Goal: Task Accomplishment & Management: Manage account settings

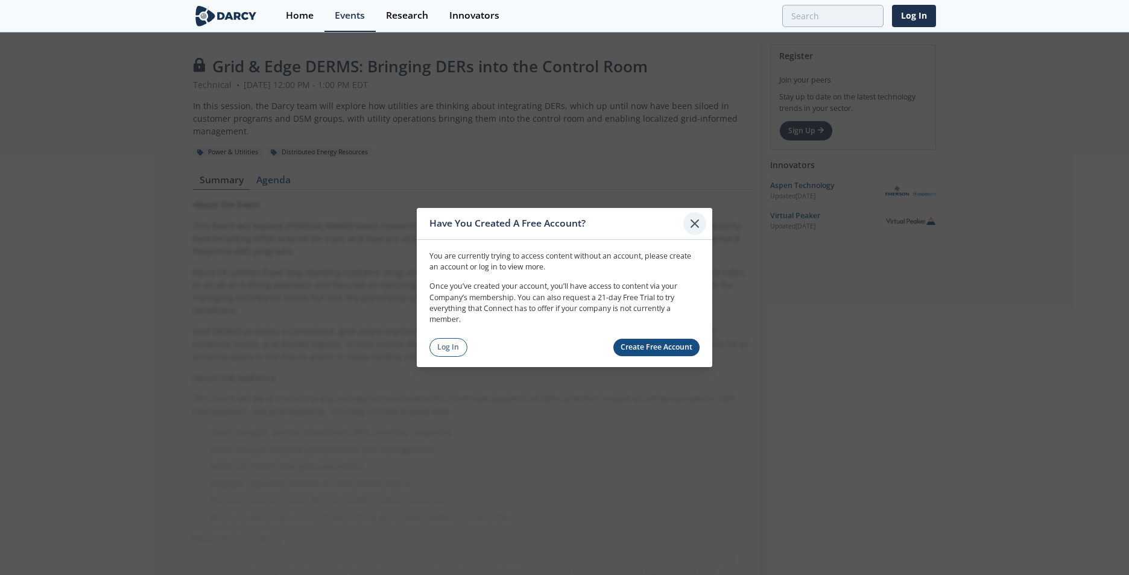
click at [698, 227] on icon at bounding box center [695, 224] width 14 height 14
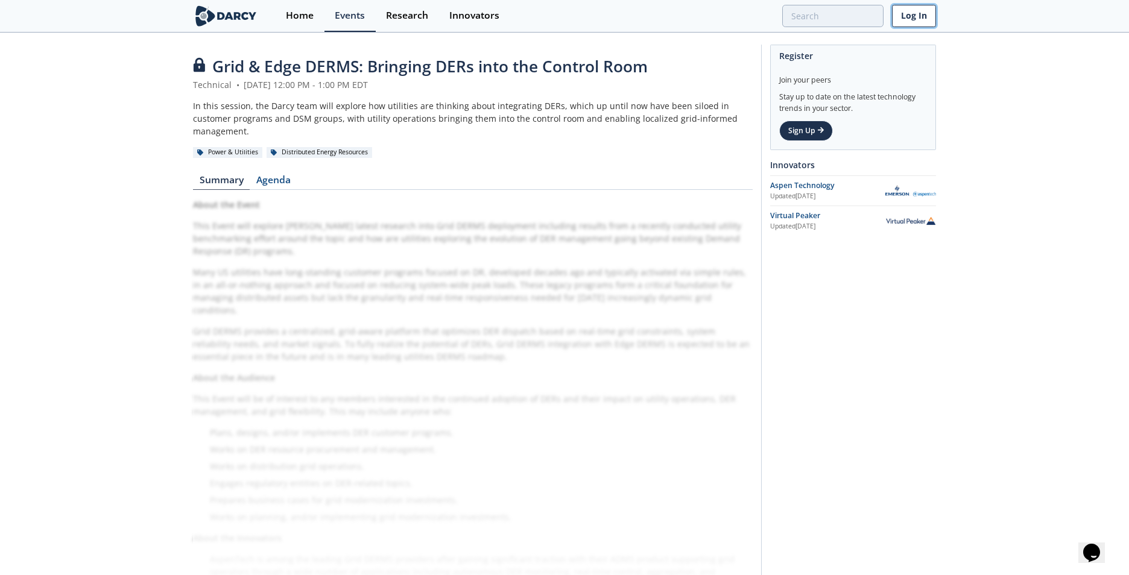
click at [924, 15] on link "Log In" at bounding box center [914, 16] width 44 height 22
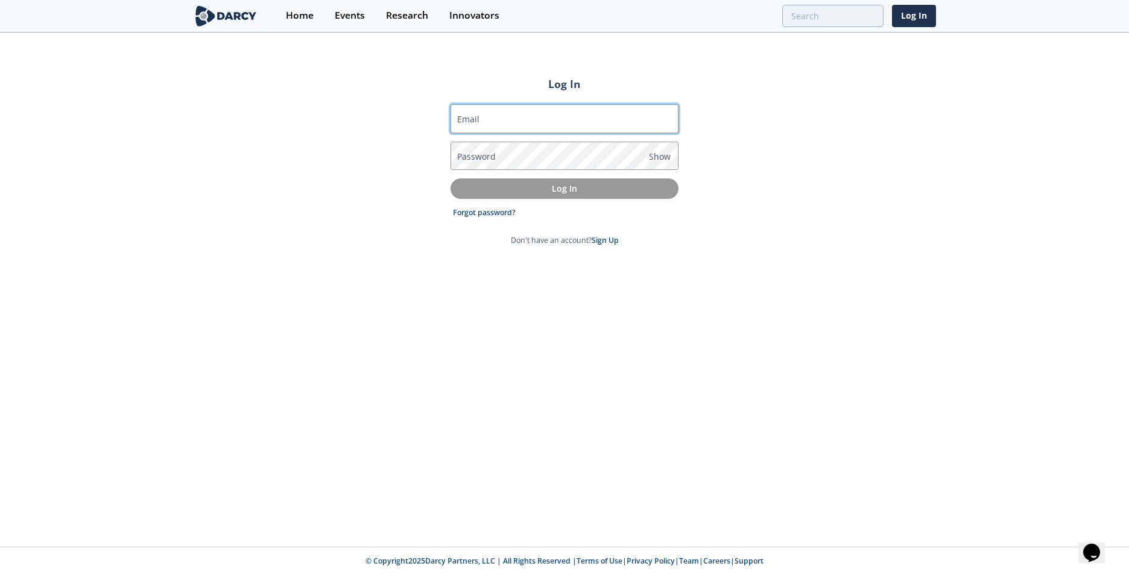
click at [582, 116] on input "Email" at bounding box center [564, 118] width 228 height 29
type input "[EMAIL_ADDRESS][DOMAIN_NAME]"
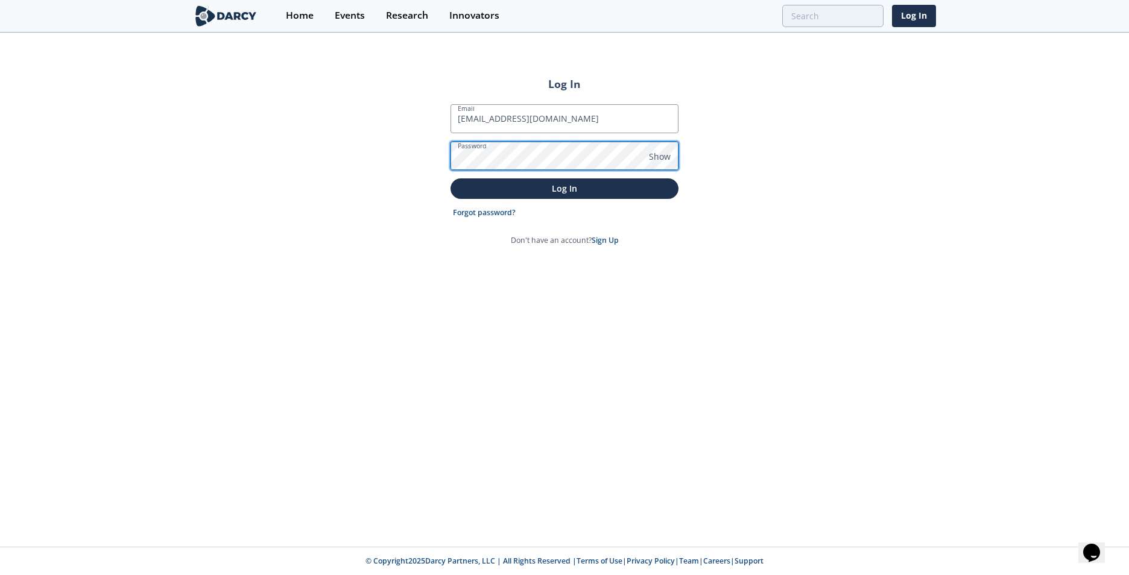
click at [450, 179] on button "Log In" at bounding box center [564, 189] width 228 height 20
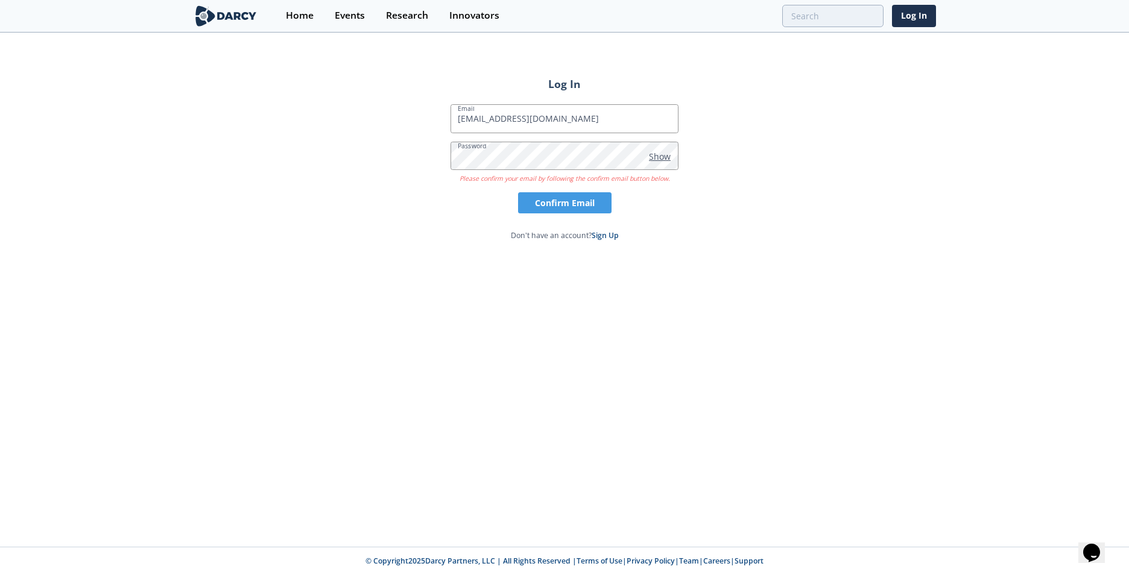
click at [666, 159] on span "Show" at bounding box center [660, 156] width 22 height 13
click at [575, 196] on button "Confirm Email" at bounding box center [564, 202] width 93 height 21
